Goal: Task Accomplishment & Management: Use online tool/utility

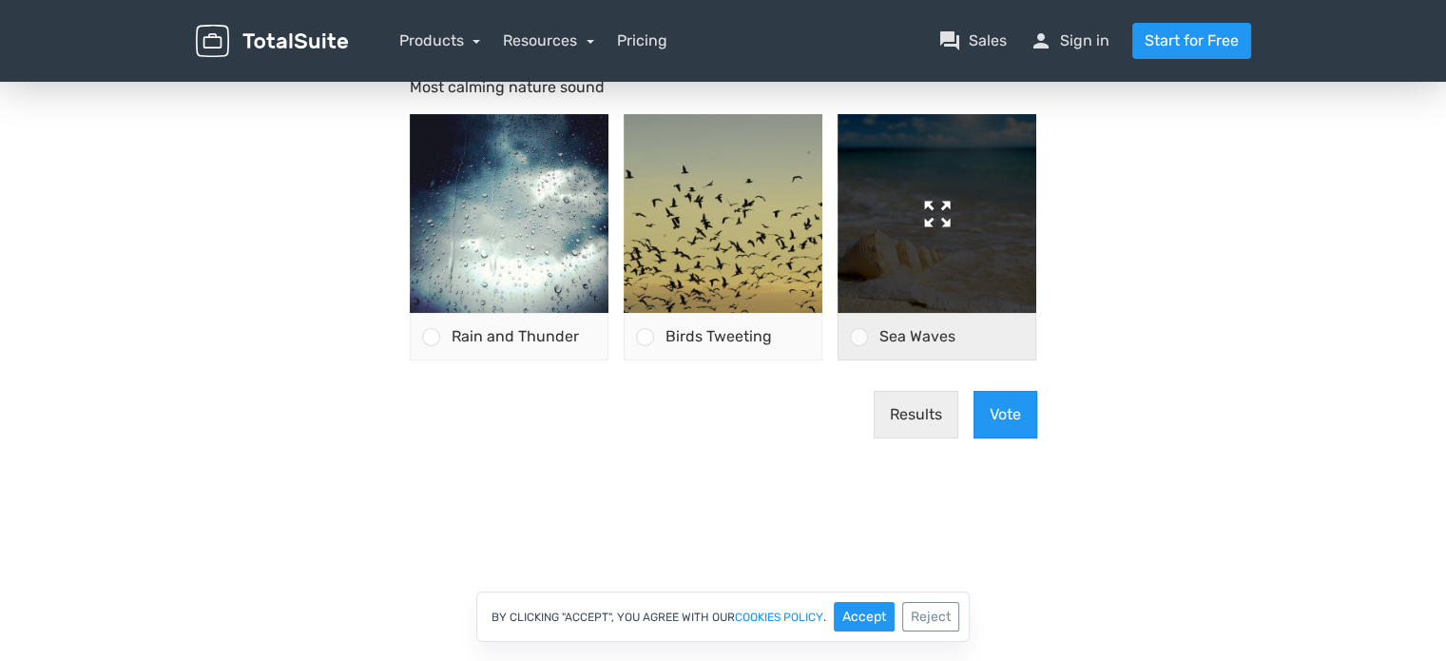
click at [862, 255] on img at bounding box center [936, 213] width 199 height 199
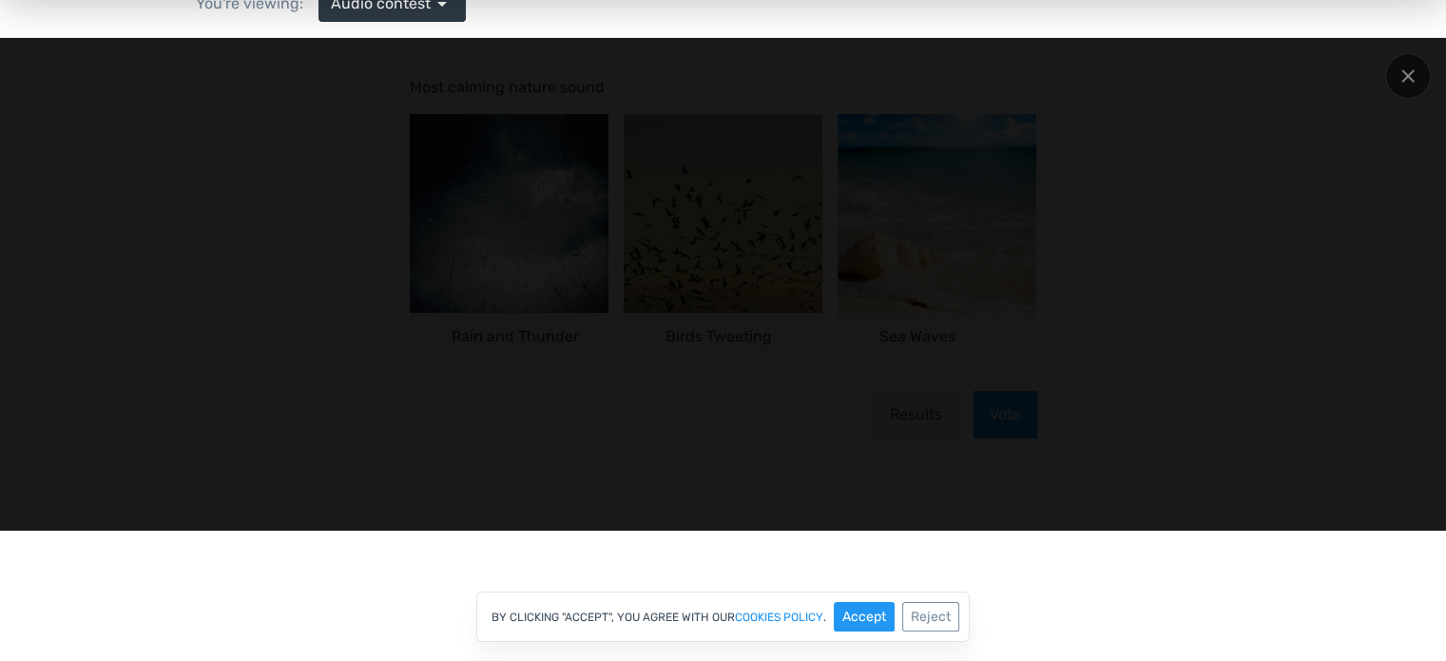
click at [1148, 294] on div at bounding box center [722, 283] width 1229 height 417
drag, startPoint x: 1415, startPoint y: 76, endPoint x: 1364, endPoint y: 85, distance: 52.0
click at [1415, 77] on div at bounding box center [1408, 76] width 46 height 46
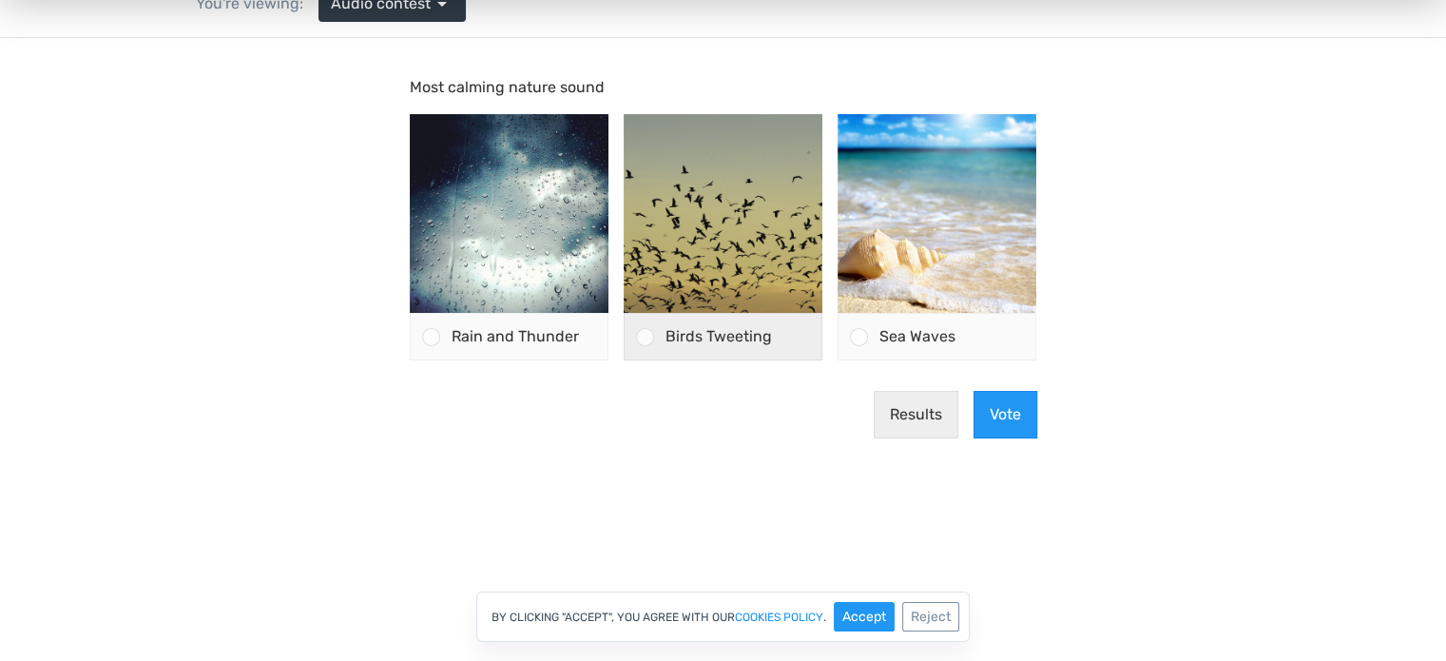
click at [720, 337] on span "Birds Tweeting" at bounding box center [718, 336] width 106 height 18
click at [644, 337] on input "Birds Tweeting" at bounding box center [644, 337] width 0 height 0
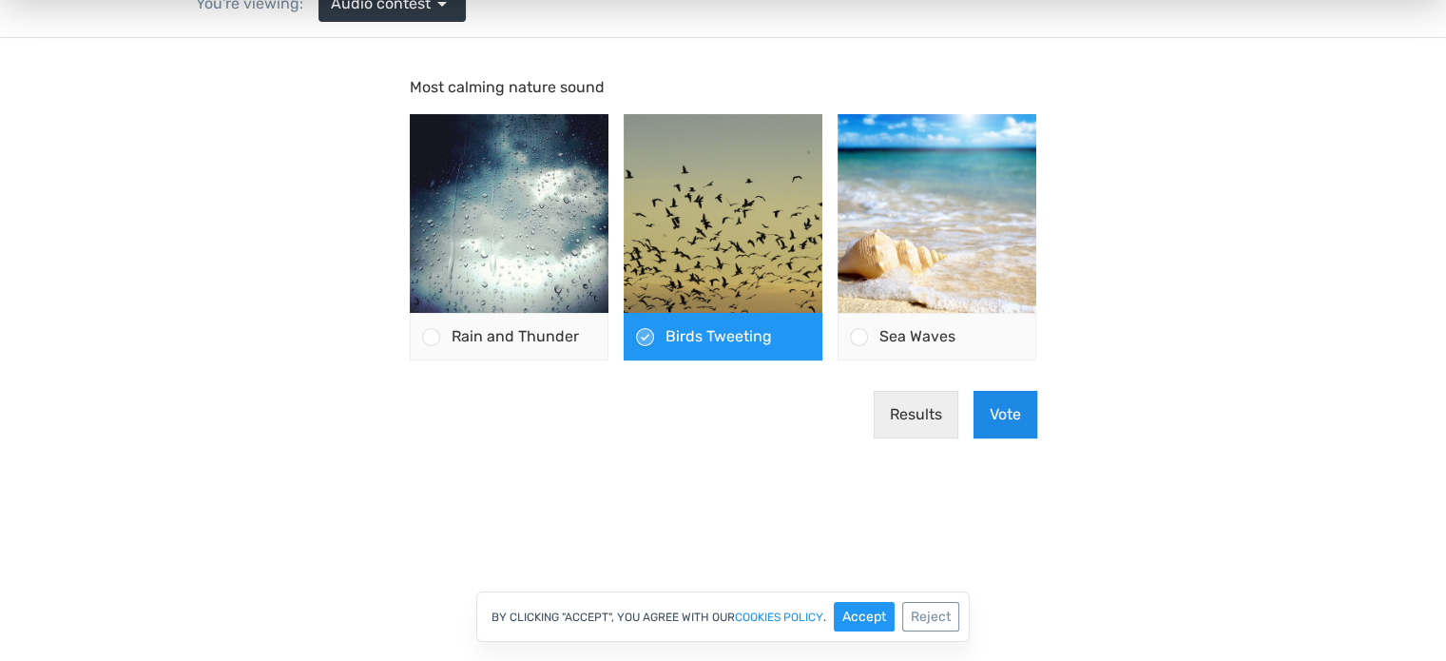
click at [1023, 421] on button "Vote" at bounding box center [1005, 415] width 64 height 48
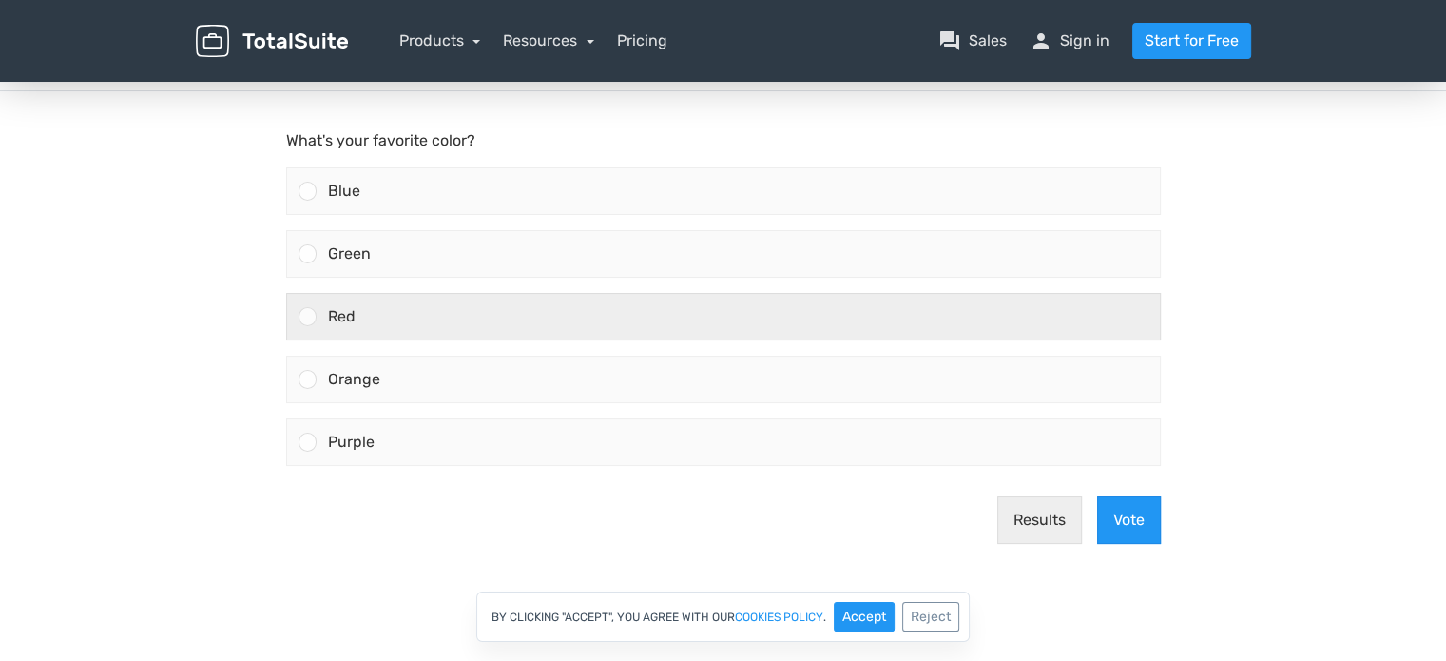
scroll to position [190, 0]
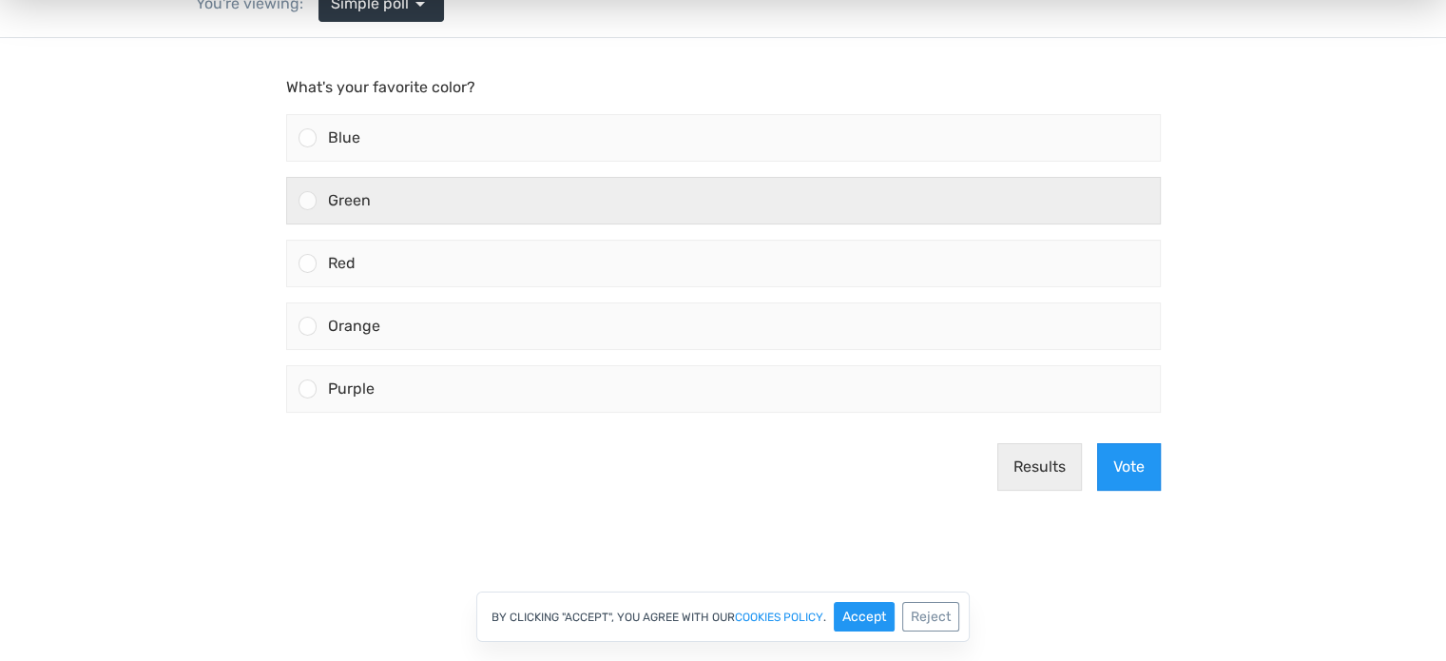
click at [376, 198] on div "Green" at bounding box center [738, 201] width 843 height 46
click at [307, 201] on input "Green" at bounding box center [307, 201] width 0 height 0
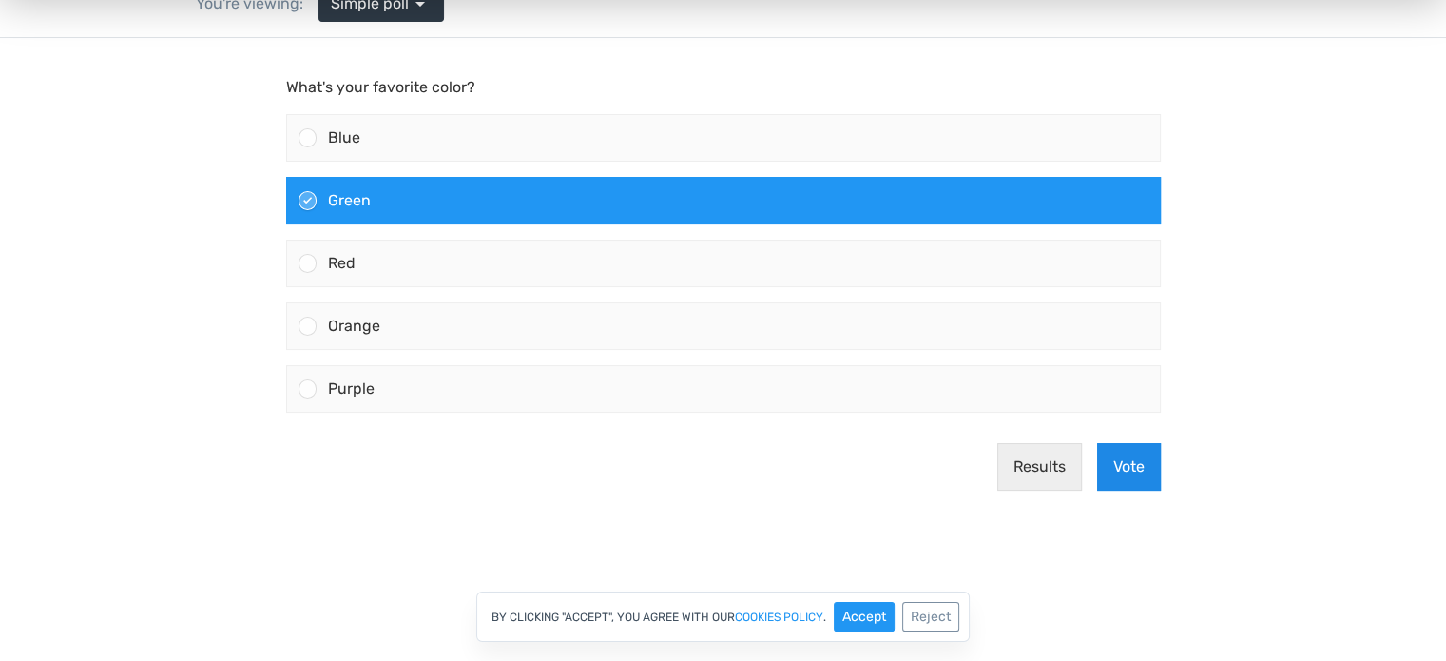
click at [1149, 471] on button "Vote" at bounding box center [1129, 467] width 64 height 48
